Goal: Task Accomplishment & Management: Manage account settings

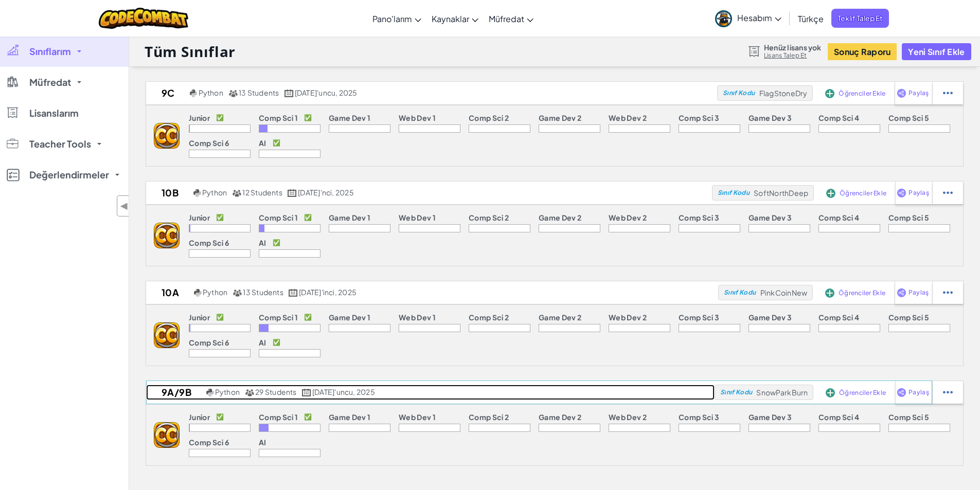
click at [174, 394] on h2 "9A/9B" at bounding box center [175, 392] width 58 height 15
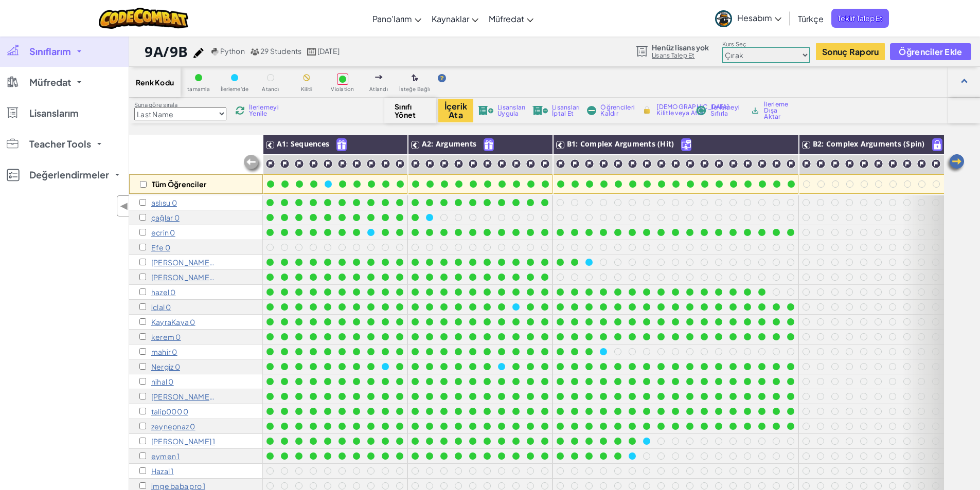
click at [161, 413] on p "talip000 0" at bounding box center [169, 411] width 37 height 8
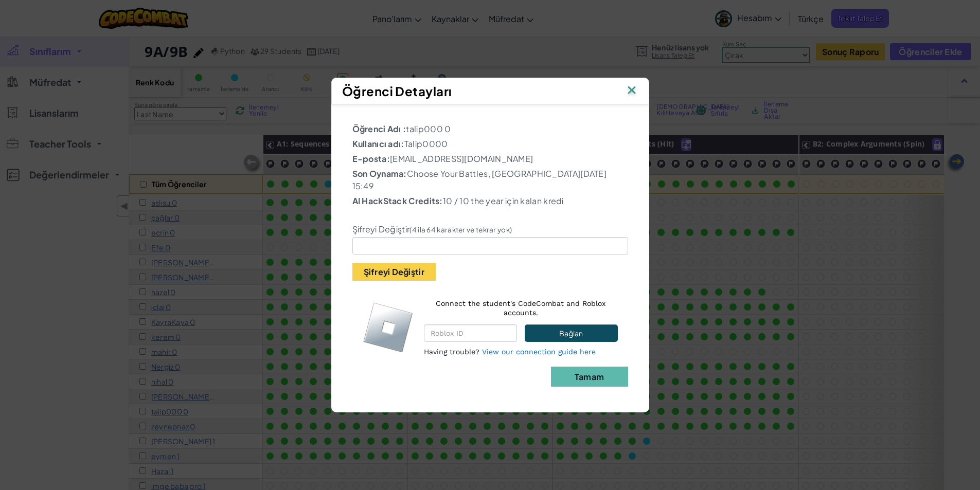
drag, startPoint x: 405, startPoint y: 151, endPoint x: 481, endPoint y: 148, distance: 76.2
click at [481, 148] on p "Kullanıcı adı: Talip0000" at bounding box center [490, 144] width 276 height 12
click at [397, 244] on input "text" at bounding box center [490, 245] width 276 height 17
type input "imge"
click at [409, 272] on button "Şifreyi Değiştir" at bounding box center [393, 272] width 83 height 18
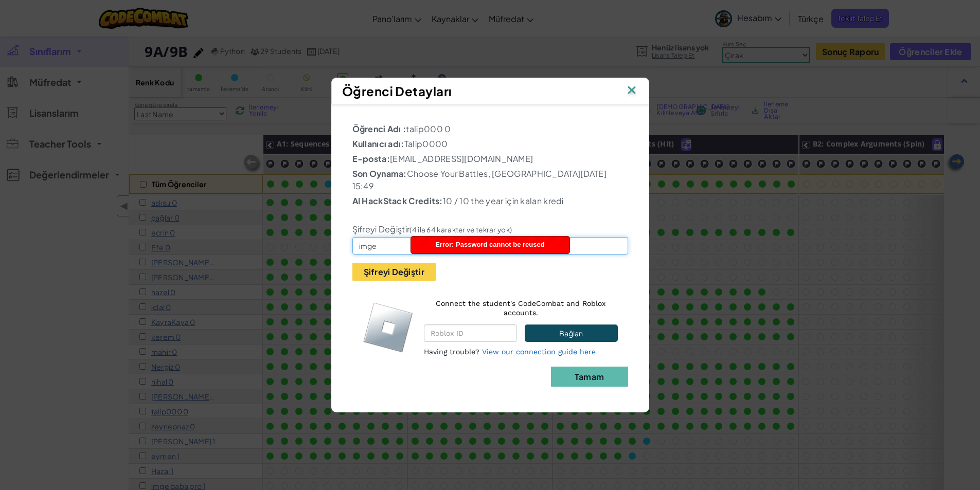
drag, startPoint x: 381, startPoint y: 244, endPoint x: 340, endPoint y: 235, distance: 42.1
click at [340, 235] on div "Öğrenci Adı : talip000 0 Kullanıcı adı: Talip0000 E-posta: [EMAIL_ADDRESS][DOMA…" at bounding box center [490, 254] width 308 height 288
click at [373, 244] on input "imge" at bounding box center [490, 245] width 276 height 17
drag, startPoint x: 379, startPoint y: 241, endPoint x: 336, endPoint y: 240, distance: 42.7
click at [337, 240] on div "Öğrenci Adı : talip000 0 Kullanıcı adı: Talip0000 E-posta: [EMAIL_ADDRESS][DOMA…" at bounding box center [490, 254] width 308 height 288
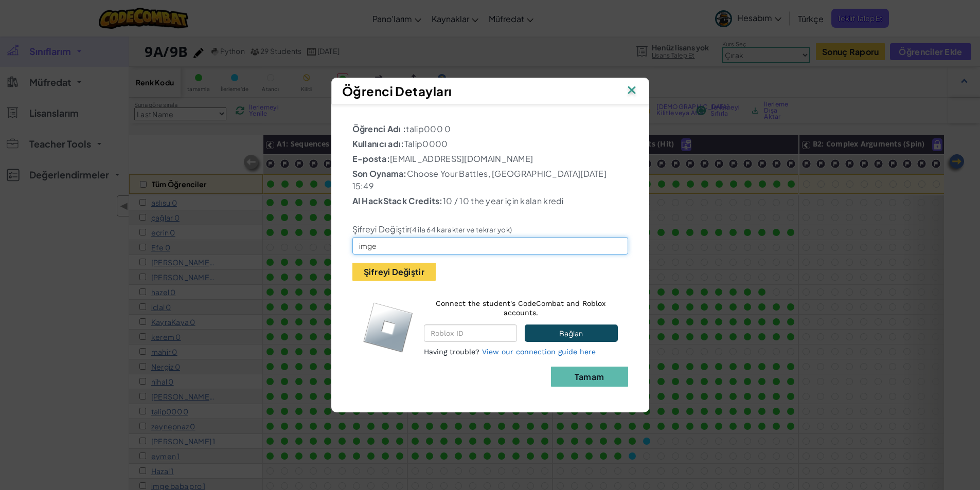
click at [376, 241] on input "imge" at bounding box center [490, 245] width 276 height 17
drag, startPoint x: 382, startPoint y: 241, endPoint x: 320, endPoint y: 240, distance: 61.2
click at [320, 240] on div "Öğrenci Detayları Öğrenci Adı : talip000 0 Kullanıcı adı: Talip0000 E-posta: [E…" at bounding box center [490, 245] width 980 height 490
click at [380, 241] on input "imge" at bounding box center [490, 245] width 276 height 17
drag, startPoint x: 380, startPoint y: 241, endPoint x: 347, endPoint y: 240, distance: 32.4
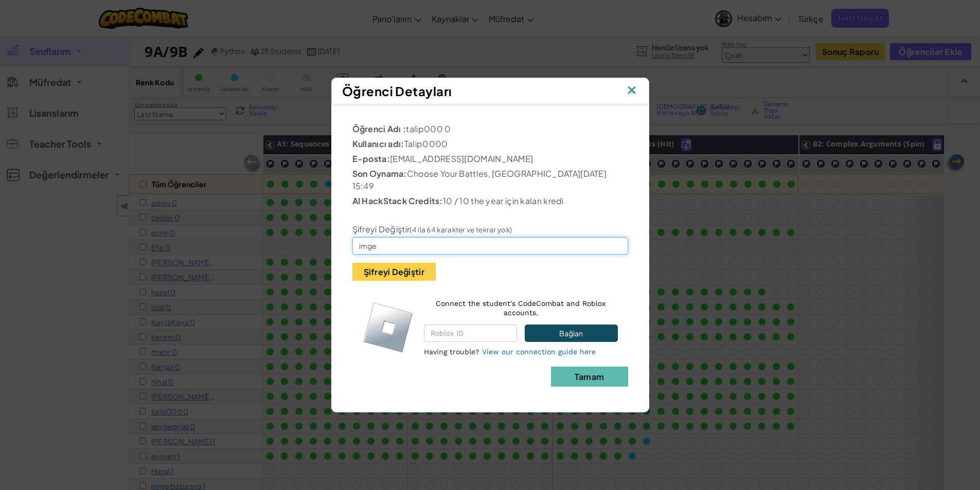
click at [348, 240] on div "Şifreyi Değiştir (4 ila 64 karakter ve tekrar yok) imge Şifreyi Değiştir" at bounding box center [490, 245] width 291 height 71
click at [378, 240] on input "imge" at bounding box center [490, 245] width 276 height 17
drag, startPoint x: 379, startPoint y: 243, endPoint x: 331, endPoint y: 239, distance: 47.5
click at [331, 239] on div "Öğrenci Adı : talip000 0 Kullanıcı adı: Talip0000 E-posta: [EMAIL_ADDRESS][DOMA…" at bounding box center [490, 253] width 318 height 298
click at [399, 239] on input "imge" at bounding box center [490, 245] width 276 height 17
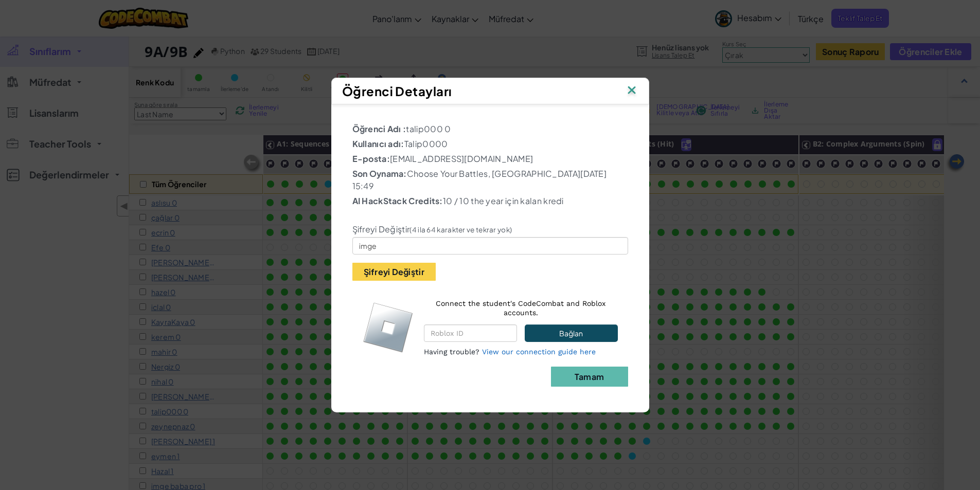
click at [634, 93] on img at bounding box center [631, 90] width 13 height 15
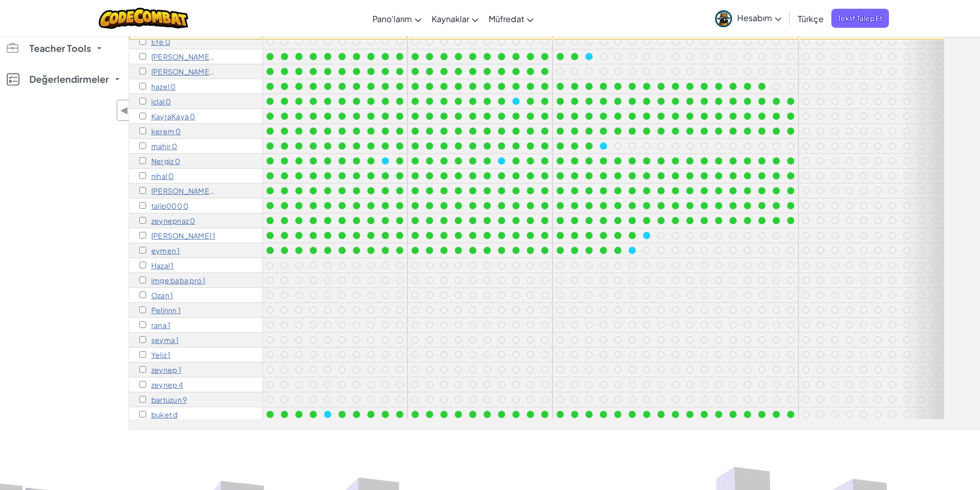
scroll to position [1, 0]
click at [182, 193] on p "[PERSON_NAME] [PERSON_NAME] 0" at bounding box center [183, 191] width 64 height 8
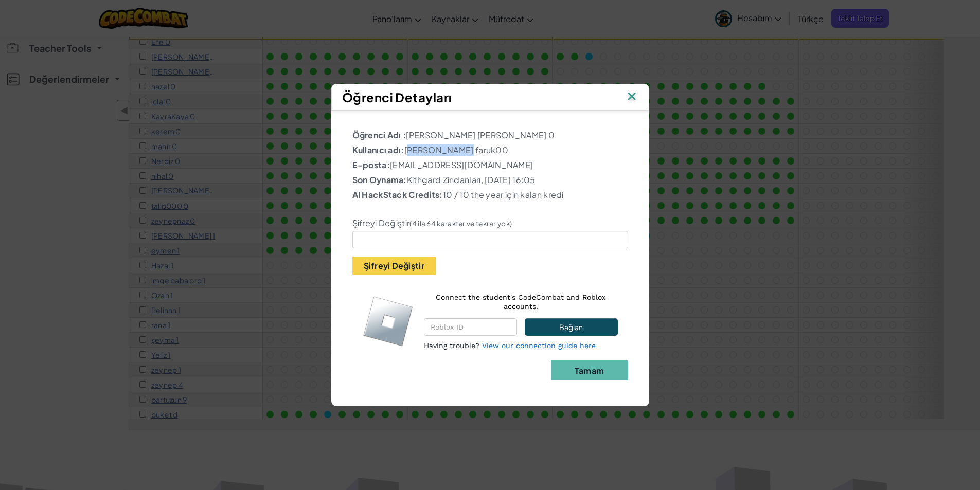
drag, startPoint x: 405, startPoint y: 148, endPoint x: 463, endPoint y: 147, distance: 57.6
click at [463, 147] on p "Kullanıcı adı: [PERSON_NAME] faruk00" at bounding box center [490, 150] width 276 height 12
click at [452, 170] on p "E-posta: [EMAIL_ADDRESS][DOMAIN_NAME]" at bounding box center [490, 165] width 276 height 12
drag, startPoint x: 395, startPoint y: 164, endPoint x: 546, endPoint y: 168, distance: 151.8
click at [546, 168] on p "E-posta: [EMAIL_ADDRESS][DOMAIN_NAME]" at bounding box center [490, 165] width 276 height 12
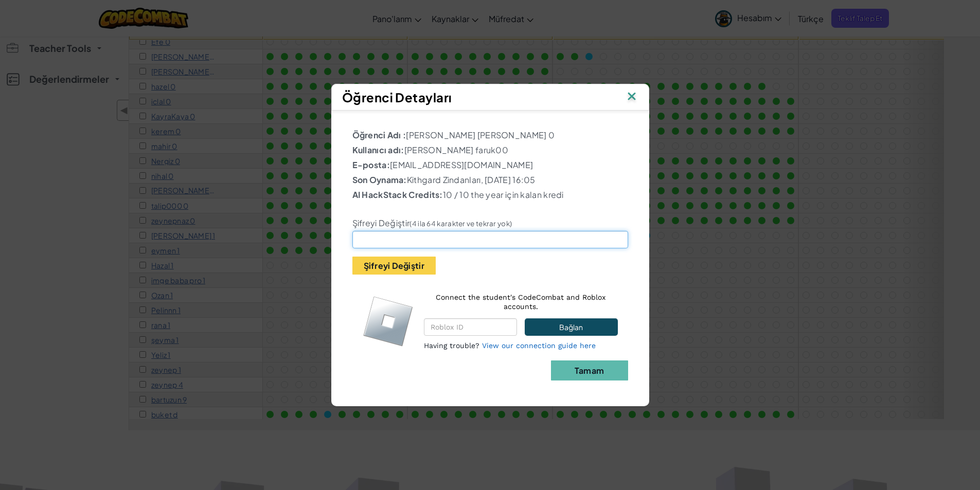
click at [413, 238] on input "text" at bounding box center [490, 239] width 276 height 17
type input "imge"
click at [409, 261] on button "Şifreyi Değiştir" at bounding box center [393, 266] width 83 height 18
click at [629, 91] on img at bounding box center [631, 97] width 13 height 15
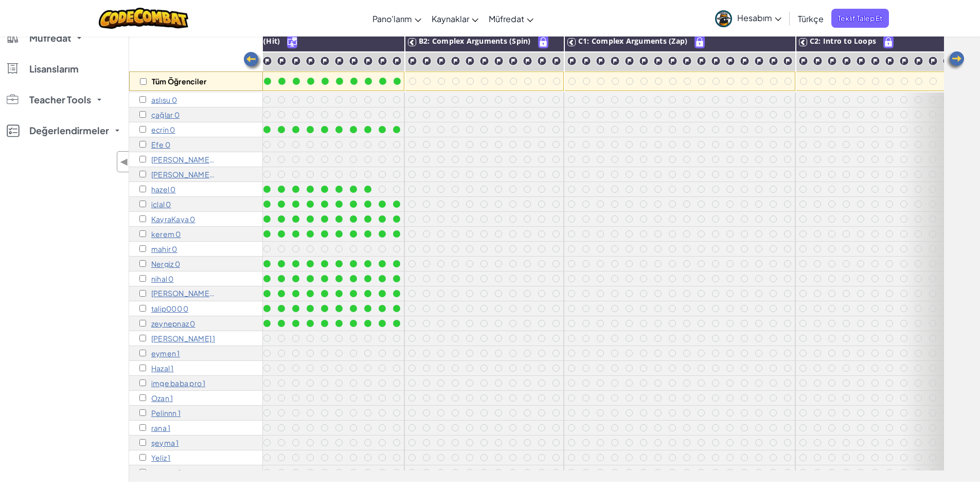
scroll to position [0, 449]
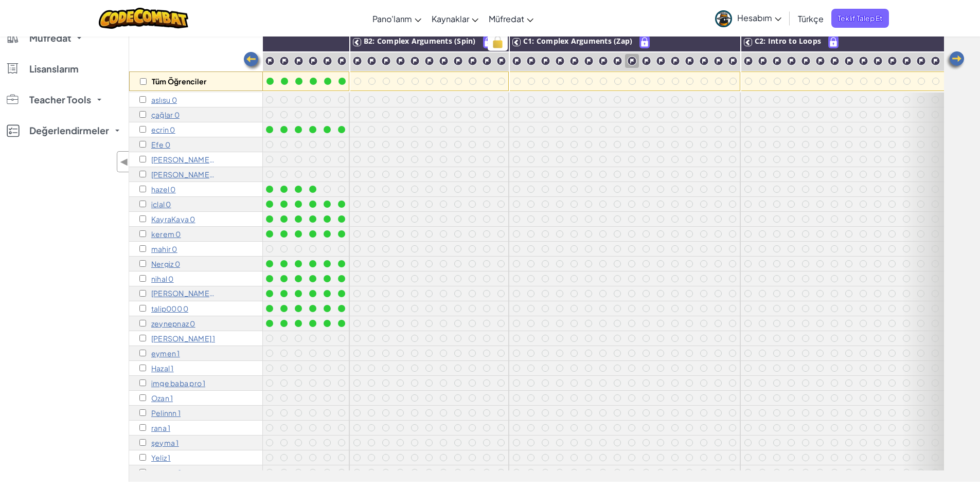
click at [491, 42] on img at bounding box center [498, 41] width 18 height 15
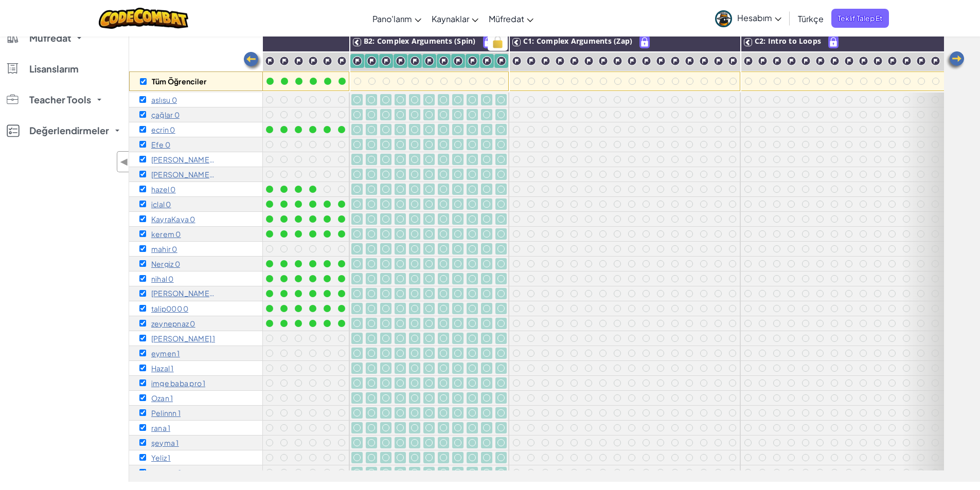
checkbox input "true"
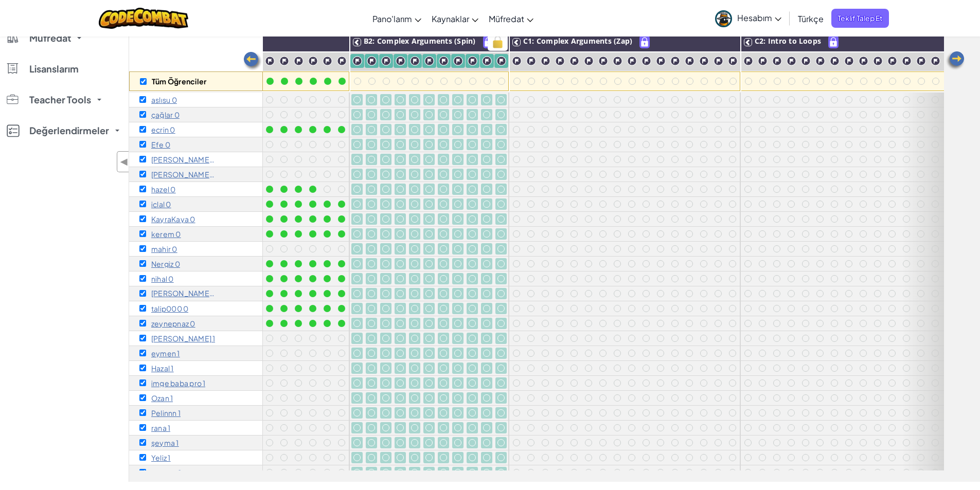
checkbox input "true"
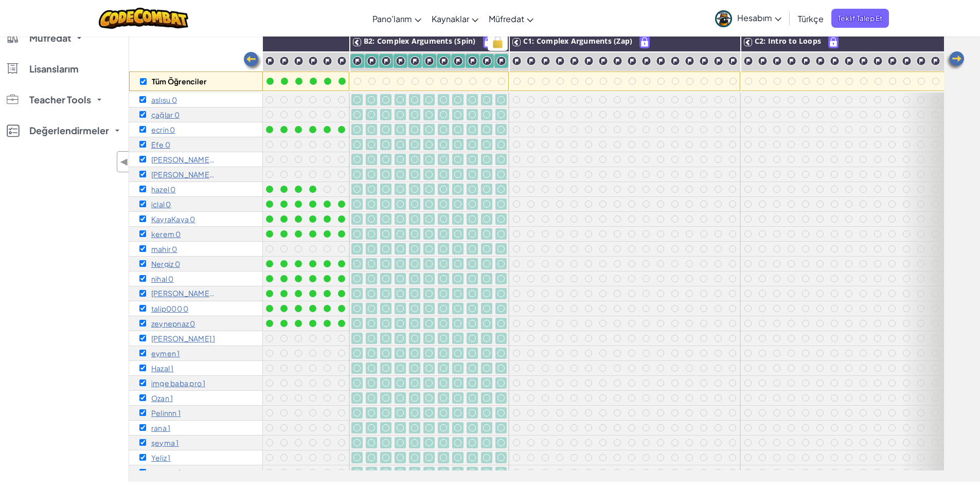
checkbox input "true"
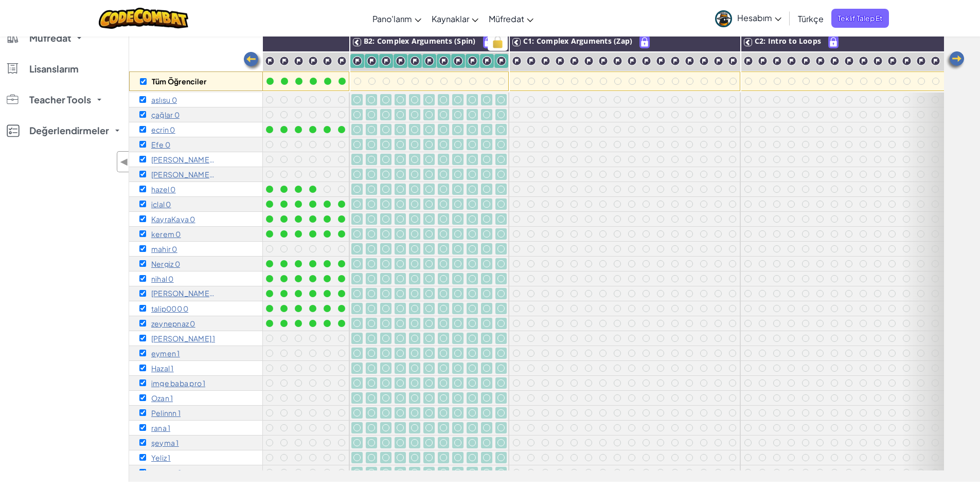
checkbox input "true"
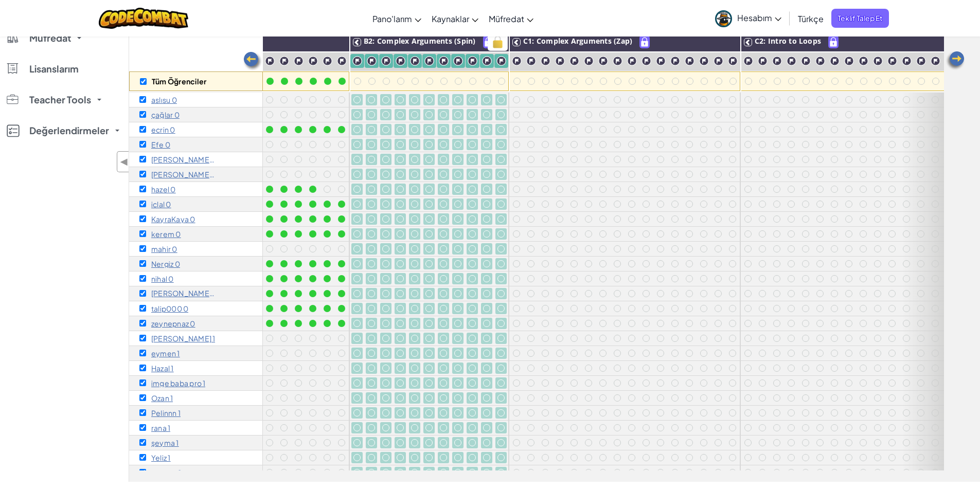
checkbox input "true"
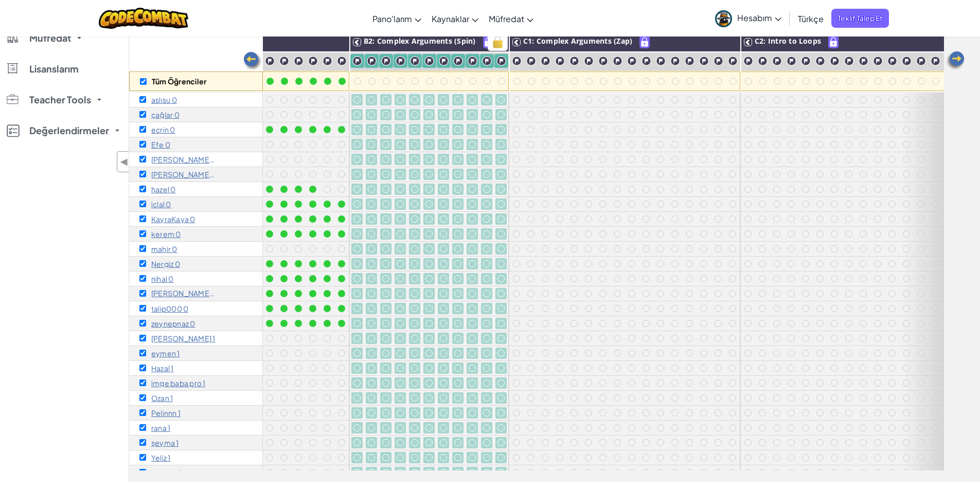
checkbox input "true"
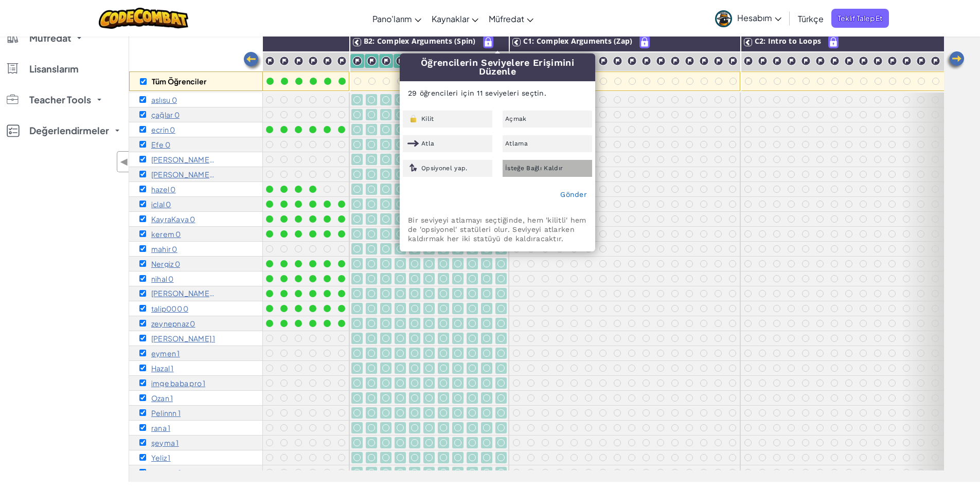
click at [549, 174] on div "İsteğe Bağlı Kaldır" at bounding box center [548, 168] width 90 height 17
click at [577, 197] on link "Gönder" at bounding box center [573, 194] width 27 height 8
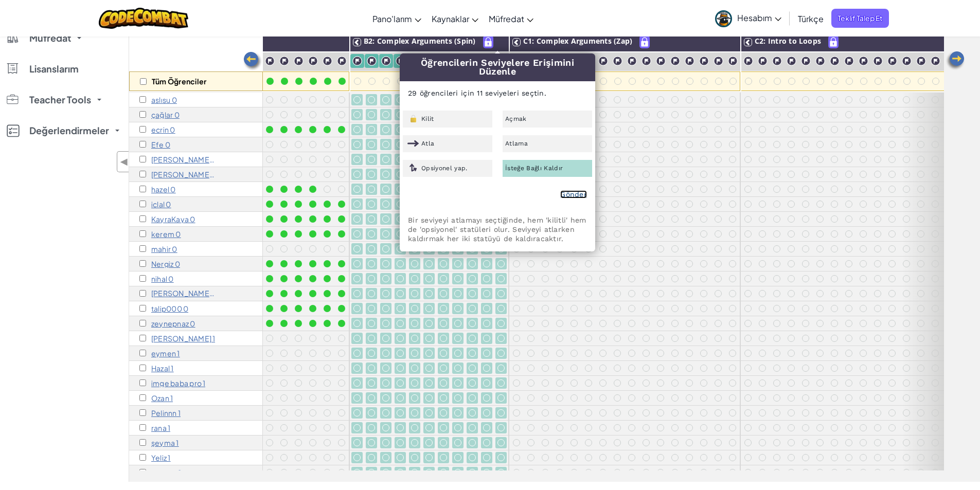
checkbox input "false"
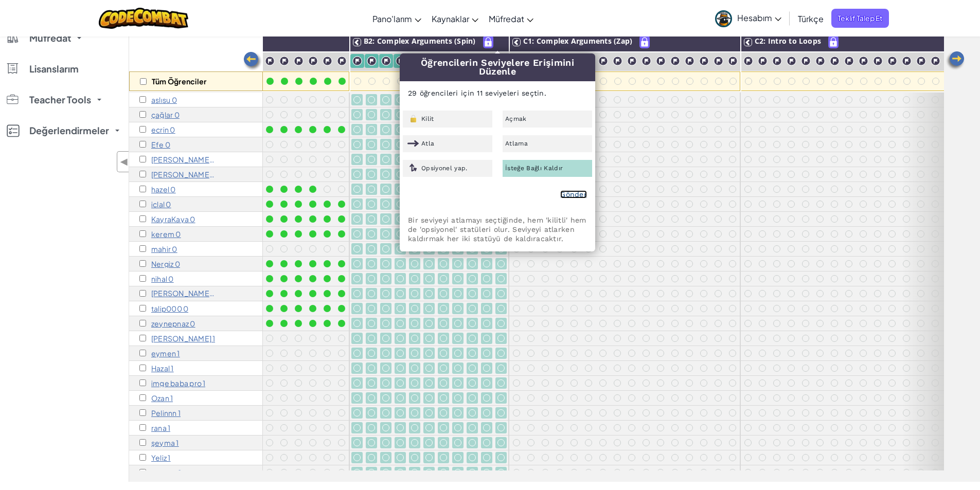
checkbox input "false"
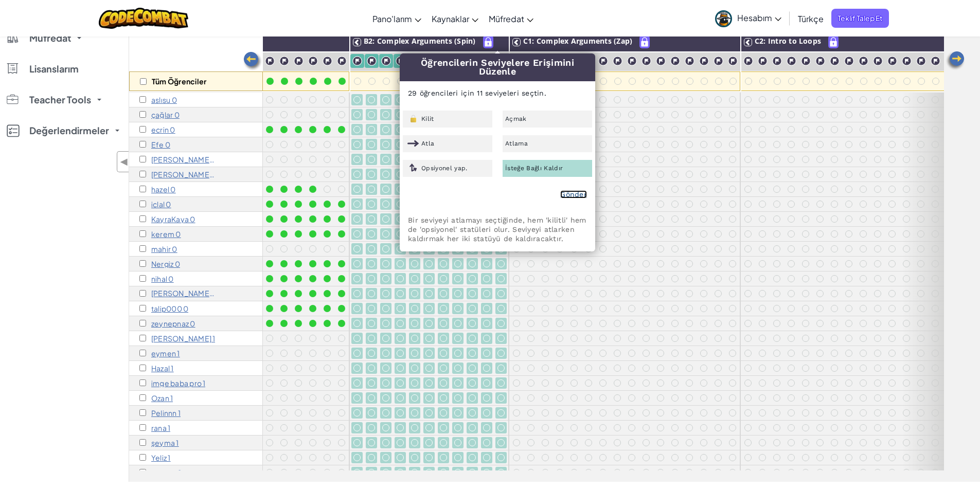
checkbox input "false"
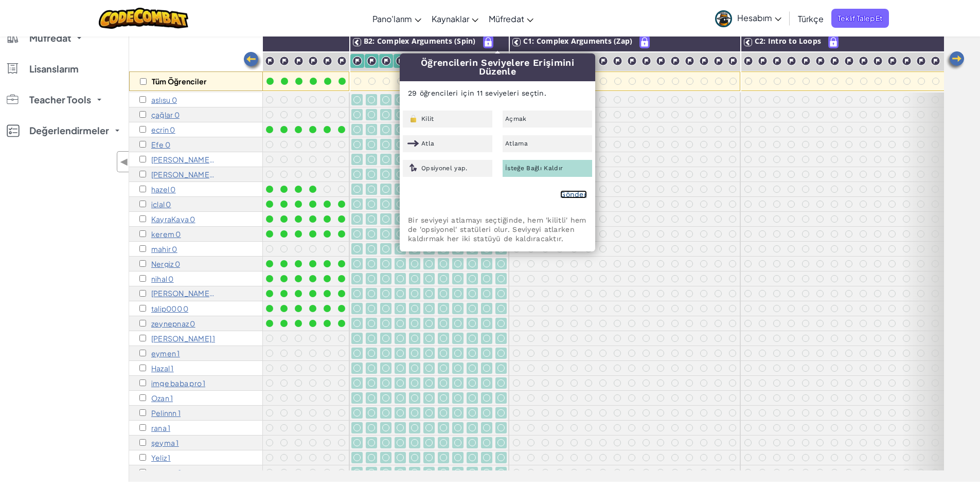
checkbox input "false"
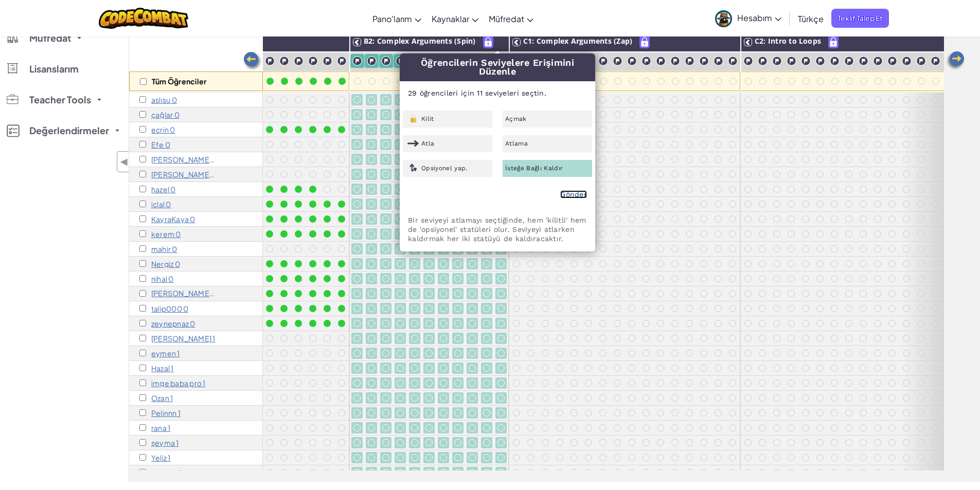
checkbox input "false"
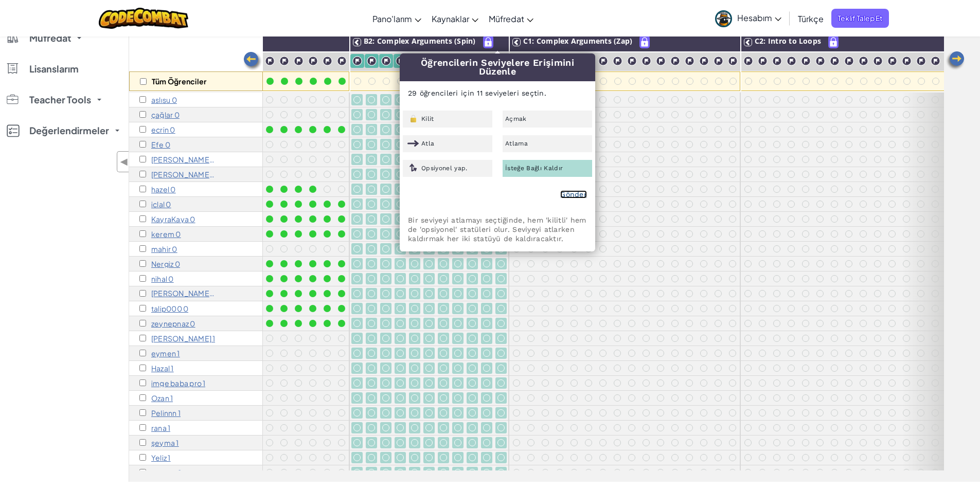
checkbox input "false"
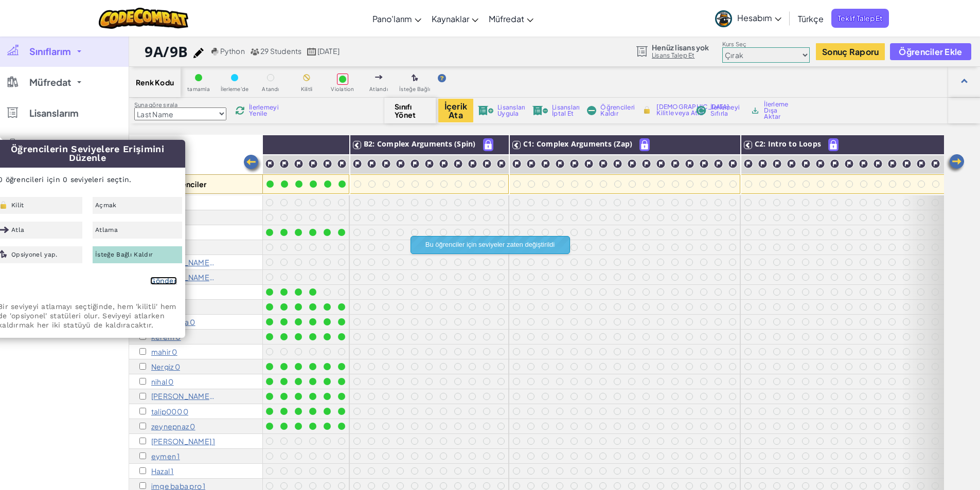
click at [170, 283] on link "Gönder" at bounding box center [163, 281] width 27 height 8
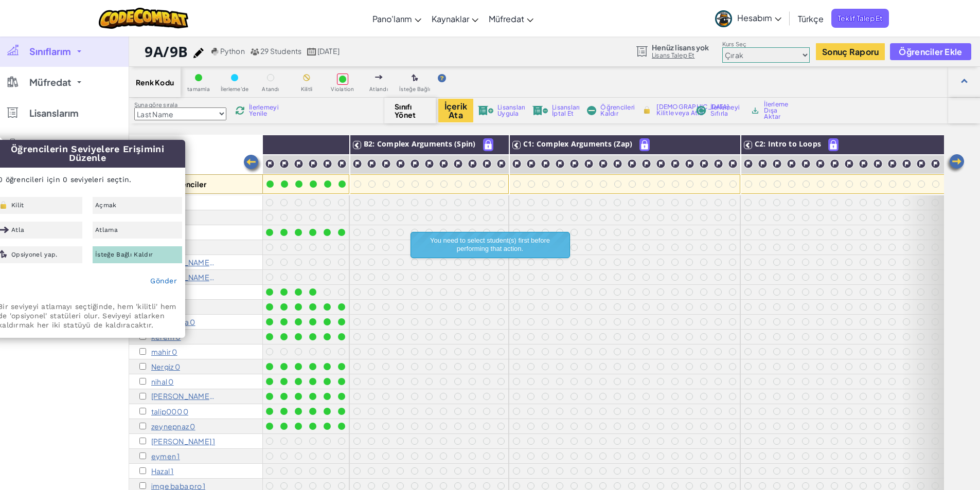
click at [35, 384] on div "Sınıflarım Tüm Sınıflar 9C 10B 10A 9A/9B Müfredat K-5 6-8 9-12 CodeCombat Junio…" at bounding box center [64, 281] width 129 height 490
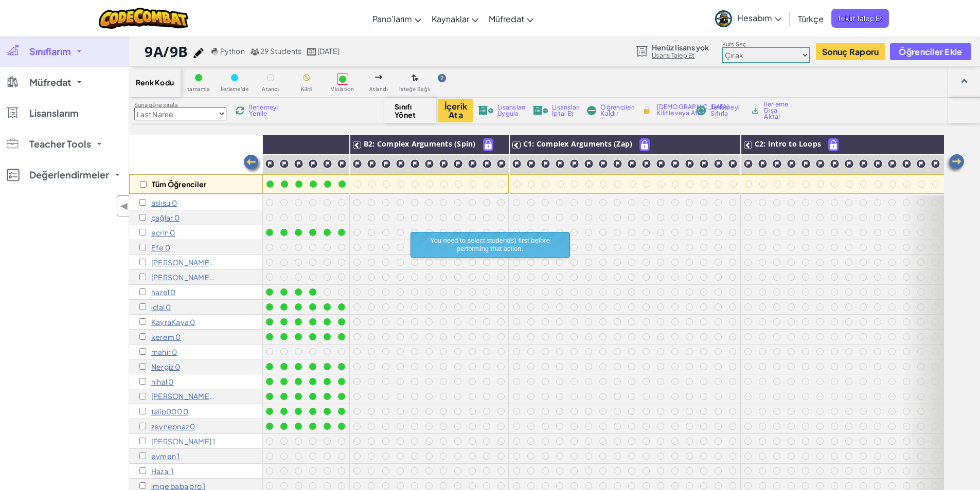
click at [50, 292] on div "Sınıflarım Tüm Sınıflar 9C 10B 10A 9A/9B Müfredat K-5 6-8 9-12 CodeCombat Junio…" at bounding box center [64, 281] width 129 height 490
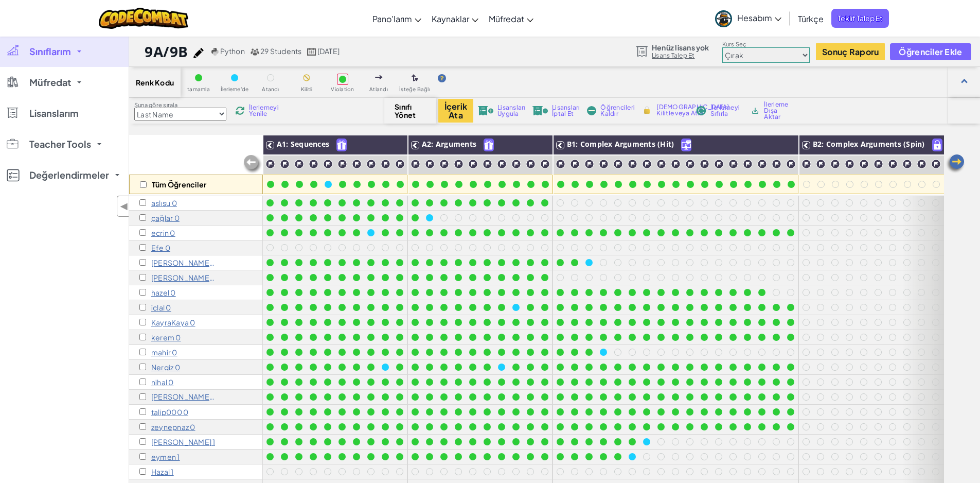
click at [143, 188] on div "Tüm Öğrenciler" at bounding box center [196, 184] width 134 height 20
click at [145, 187] on input "checkbox" at bounding box center [143, 184] width 7 height 7
checkbox input "true"
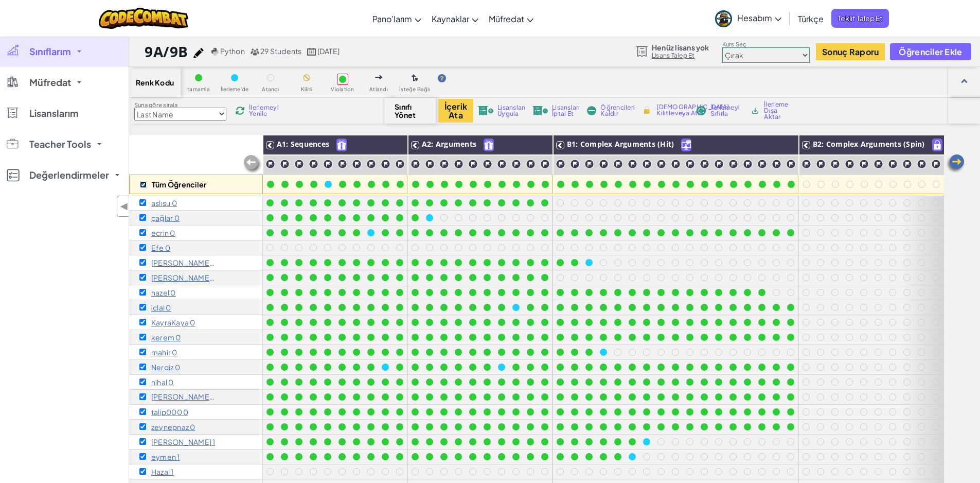
checkbox input "true"
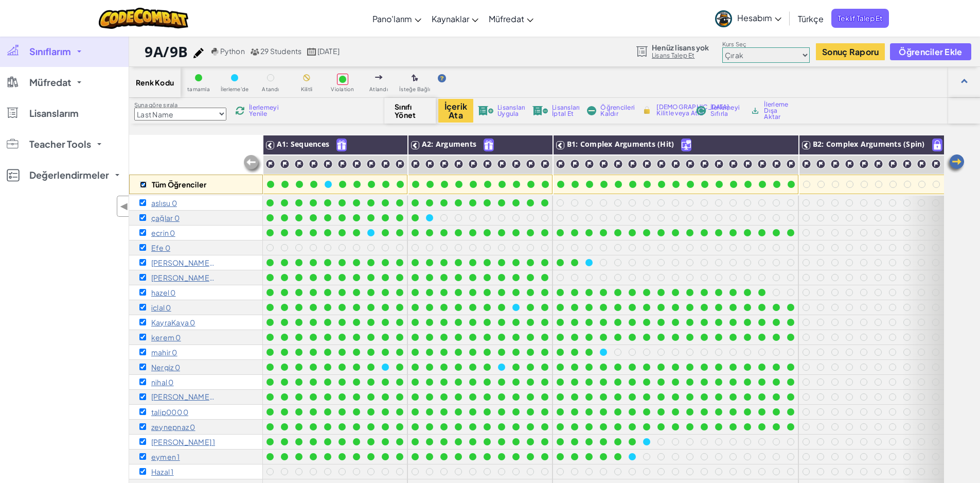
checkbox input "true"
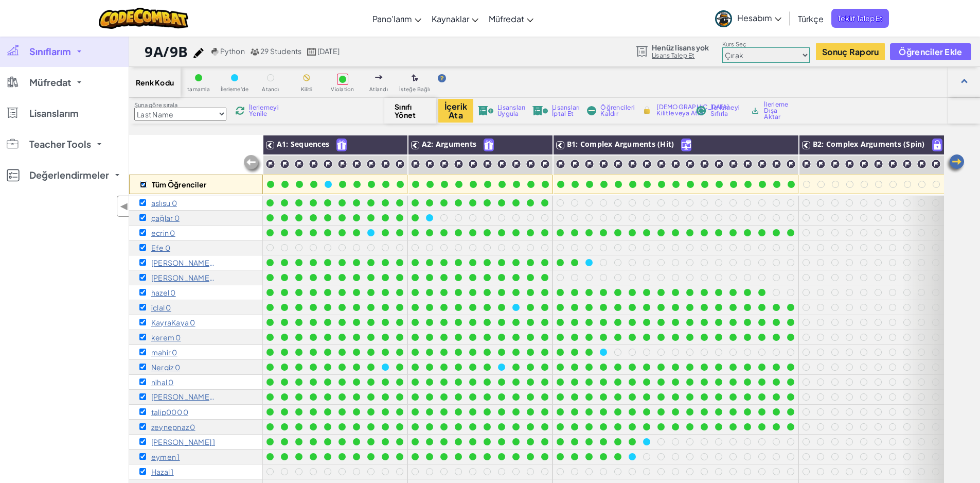
checkbox input "true"
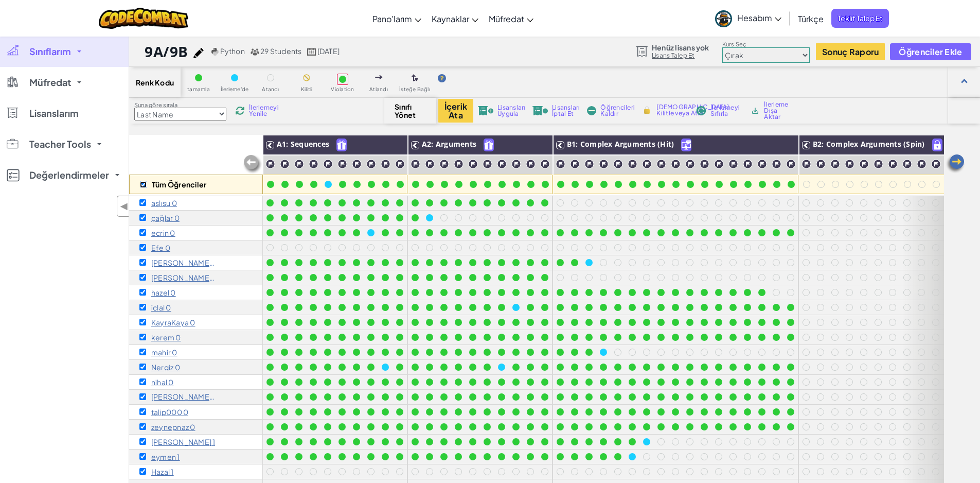
checkbox input "true"
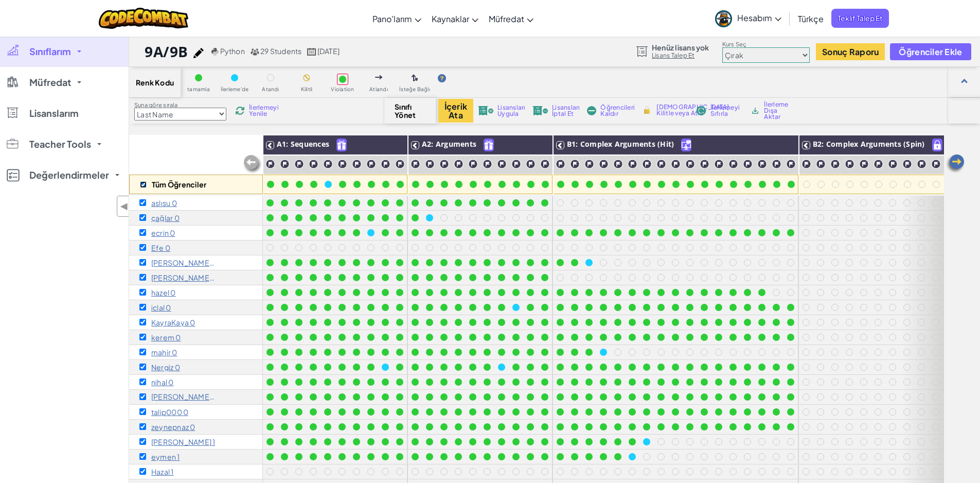
checkbox input "true"
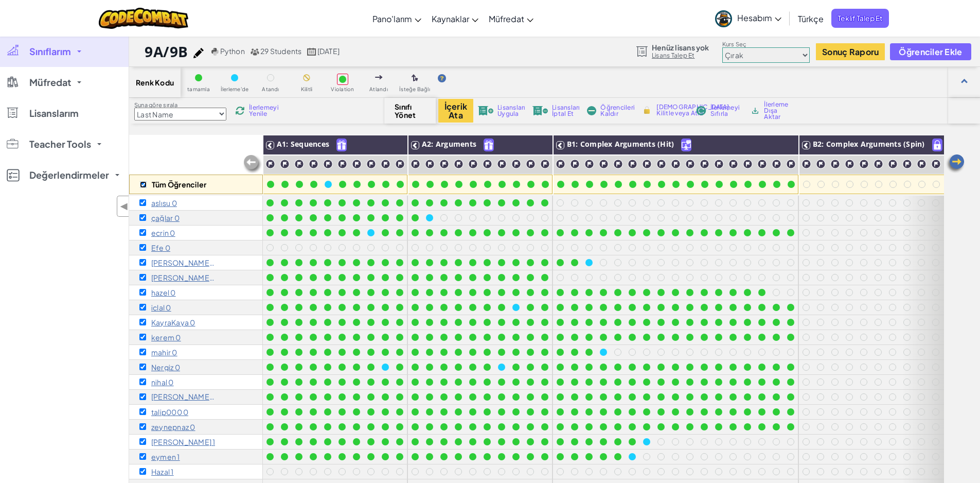
checkbox input "true"
click at [451, 113] on button "İçerik Ata" at bounding box center [455, 111] width 35 height 24
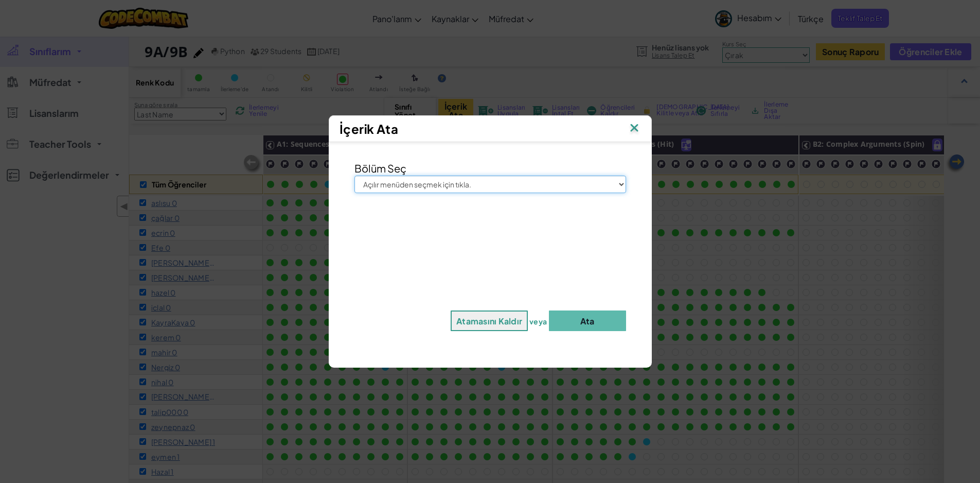
click at [435, 184] on select "Açılır menüden seçmek için tıkla. [GEOGRAPHIC_DATA] Bilgisayar Bilimine Giriş o…" at bounding box center [490, 183] width 272 height 17
select select "AI HackStack"
click at [354, 175] on select "Açılır menüden seçmek için tıkla. [GEOGRAPHIC_DATA] Bilgisayar Bilimine Giriş o…" at bounding box center [490, 183] width 272 height 17
click at [600, 313] on button "Ata" at bounding box center [587, 320] width 77 height 21
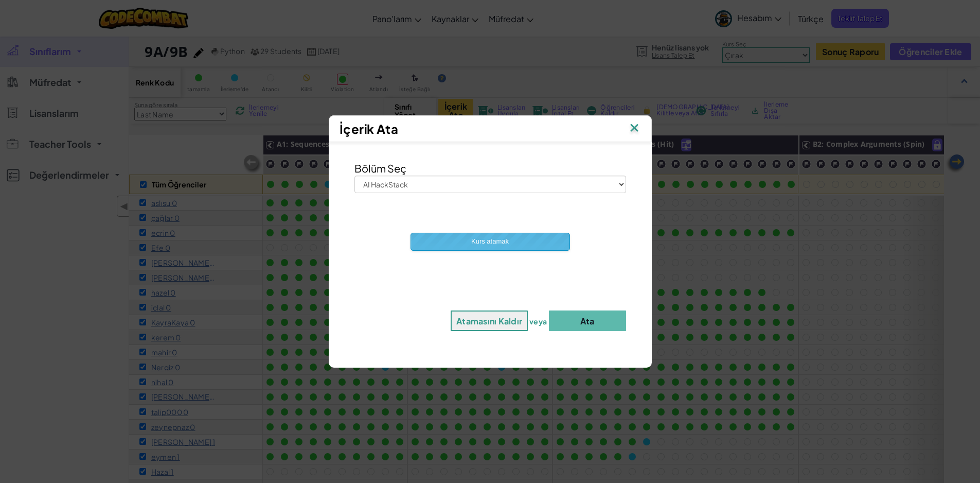
click at [630, 124] on img at bounding box center [634, 128] width 13 height 15
